Goal: Check status: Check status

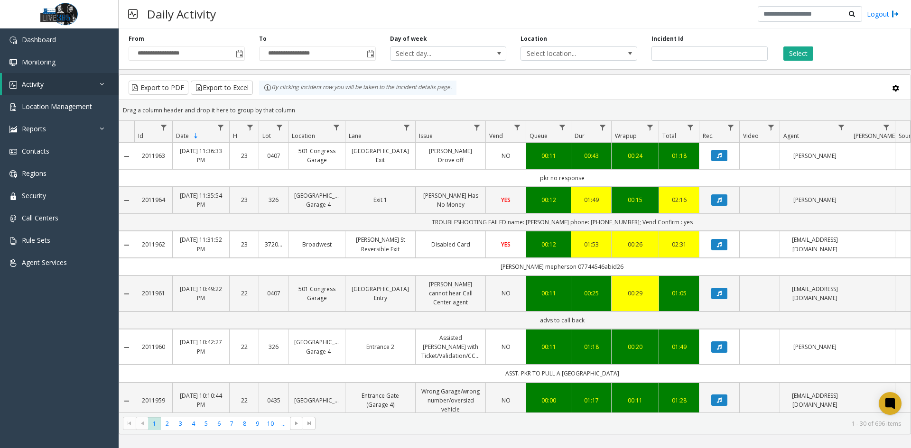
type input "*******"
drag, startPoint x: 781, startPoint y: 38, endPoint x: 787, endPoint y: 41, distance: 7.0
click at [782, 38] on div "Select" at bounding box center [840, 48] width 130 height 26
click at [798, 46] on div "Select" at bounding box center [840, 48] width 130 height 26
click at [801, 52] on button "Select" at bounding box center [798, 53] width 30 height 14
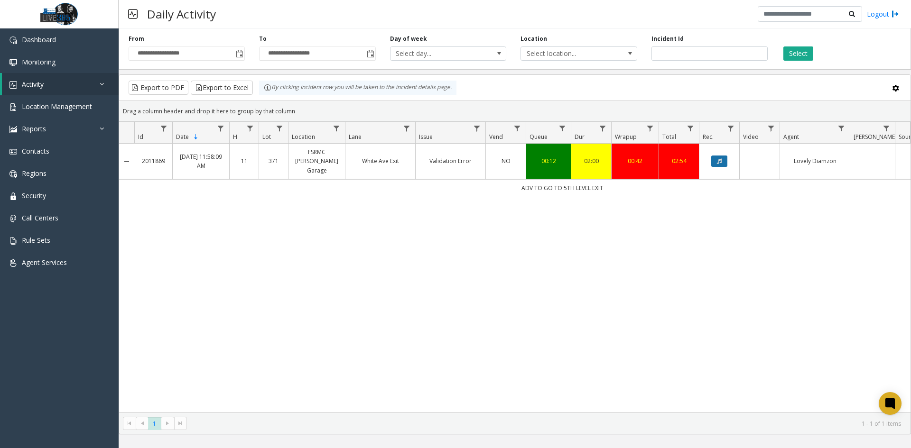
click at [715, 162] on button "Data table" at bounding box center [719, 161] width 16 height 11
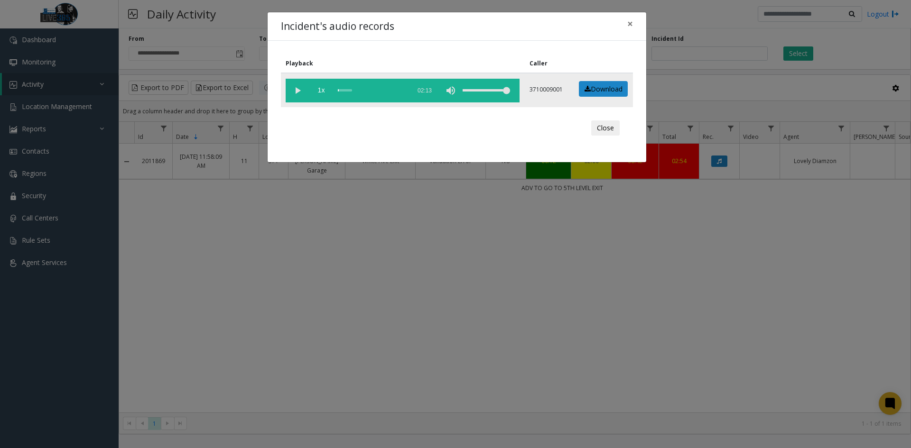
click at [297, 90] on vg-play-pause at bounding box center [298, 91] width 24 height 24
drag, startPoint x: 623, startPoint y: 24, endPoint x: 616, endPoint y: 23, distance: 7.1
click at [623, 24] on button "×" at bounding box center [630, 23] width 19 height 23
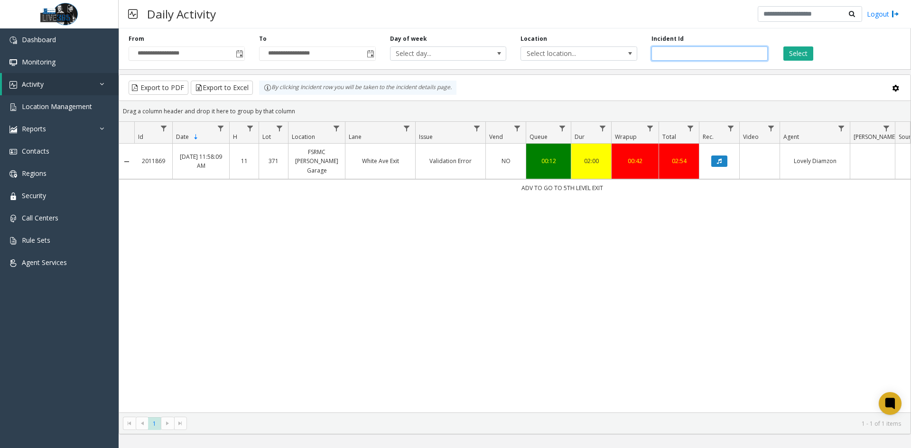
click at [716, 55] on input "*******" at bounding box center [709, 53] width 116 height 14
click at [803, 46] on button "Select" at bounding box center [798, 53] width 30 height 14
